Goal: Find specific fact: Find specific fact

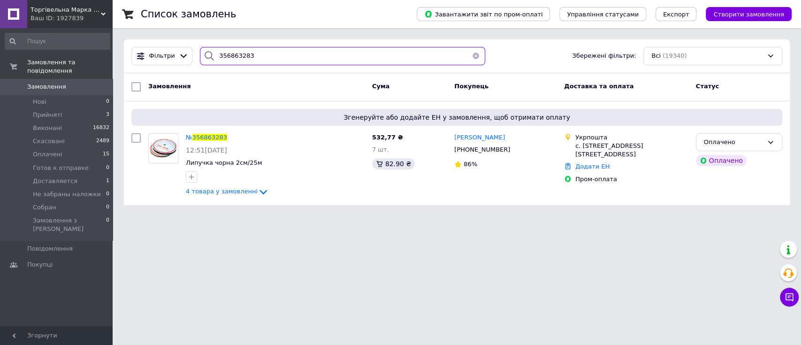
click at [251, 59] on input "356863283" at bounding box center [342, 56] width 285 height 18
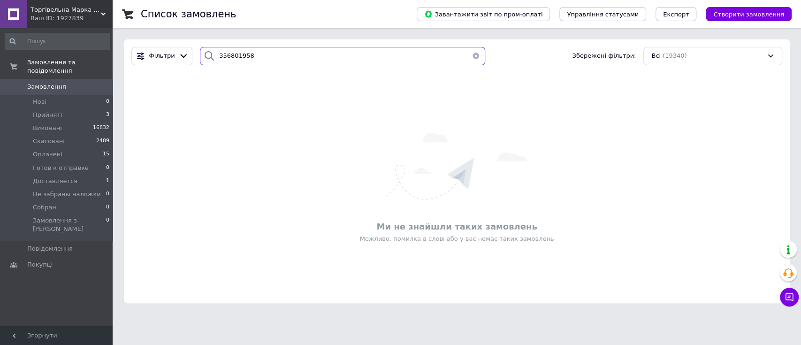
type input "356801958"
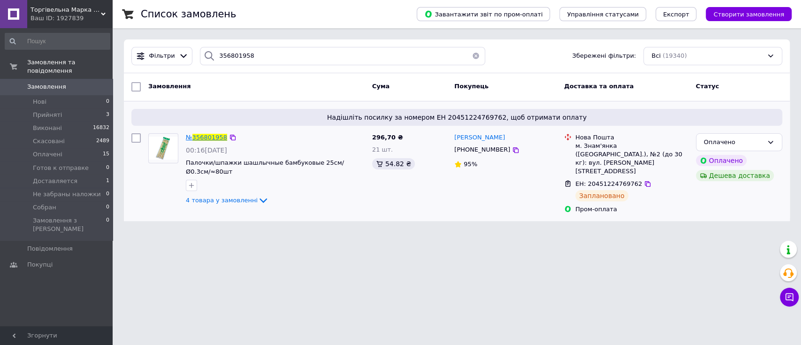
click at [208, 139] on span "356801958" at bounding box center [209, 137] width 35 height 7
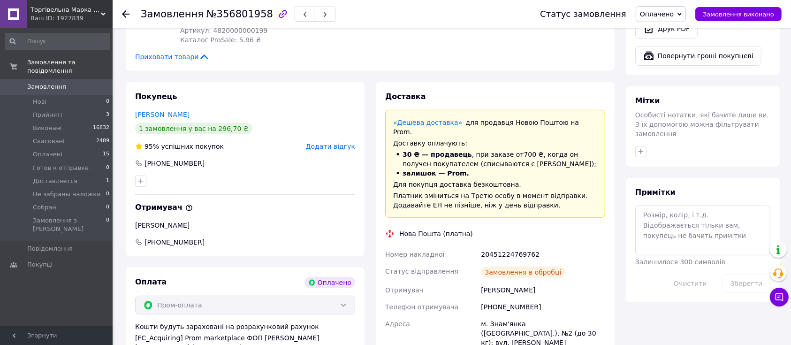
scroll to position [521, 0]
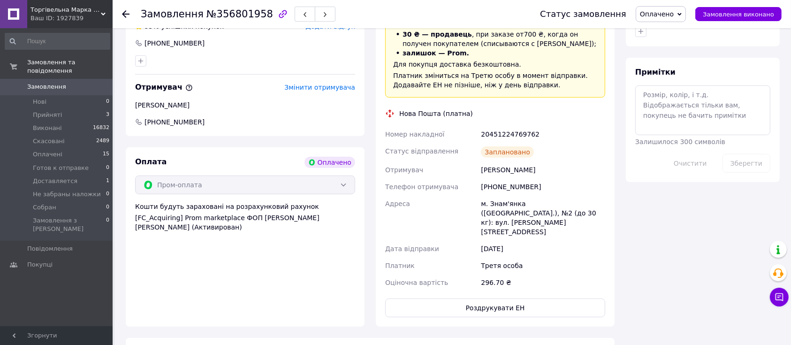
click at [495, 127] on div "20451224769762" at bounding box center [543, 134] width 128 height 17
copy div "20451224769762"
click at [571, 167] on div "Федотова Оксана" at bounding box center [543, 169] width 128 height 17
click at [525, 162] on div "Федотова Оксана" at bounding box center [543, 169] width 128 height 17
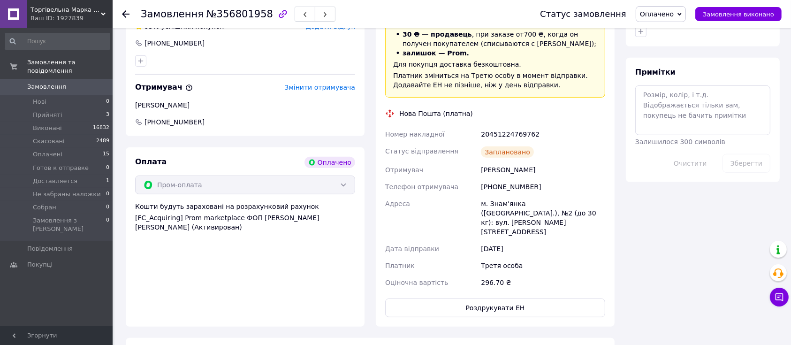
click at [525, 162] on div "Федотова Оксана" at bounding box center [543, 169] width 128 height 17
copy div "Оксана"
